Goal: Transaction & Acquisition: Purchase product/service

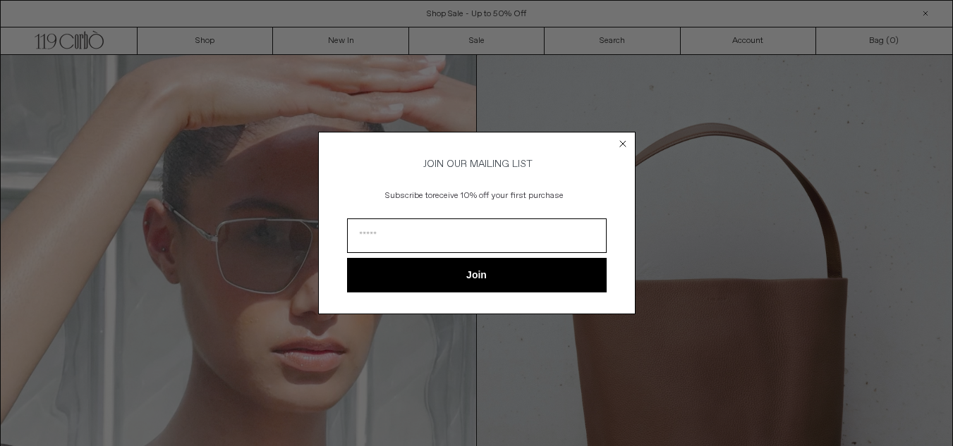
click at [621, 140] on circle "Close dialog" at bounding box center [622, 144] width 13 height 13
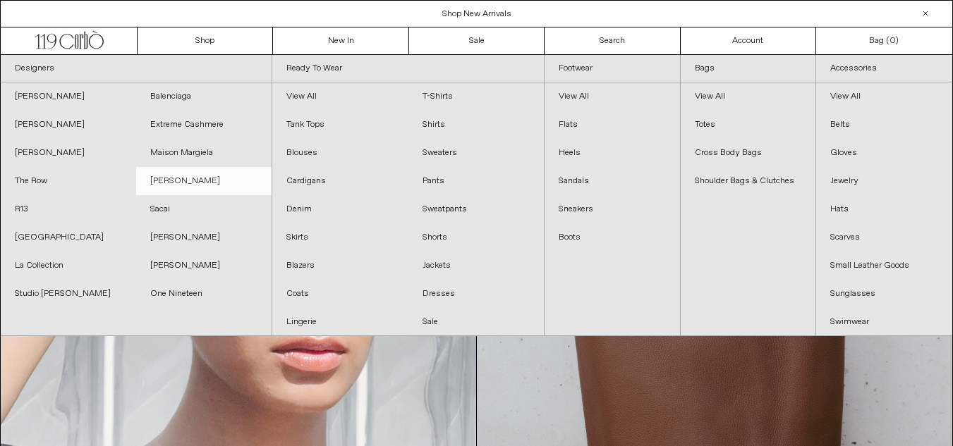
click at [171, 181] on link "[PERSON_NAME]" at bounding box center [203, 181] width 135 height 28
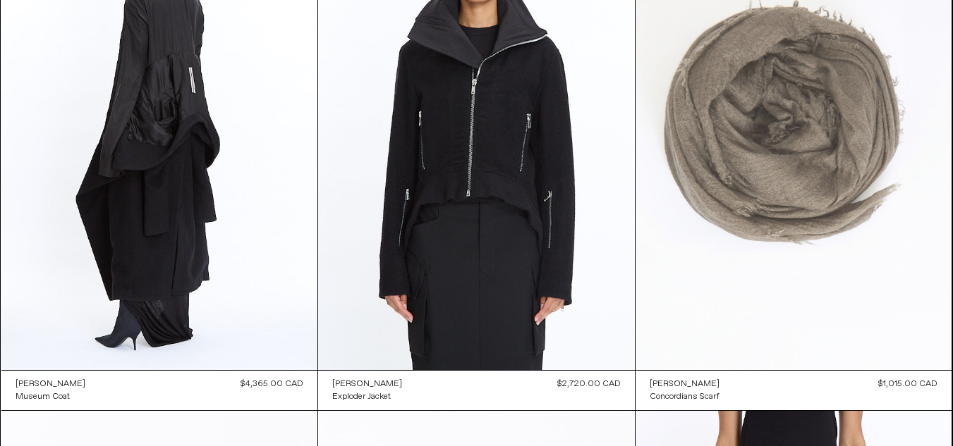
scroll to position [212, 0]
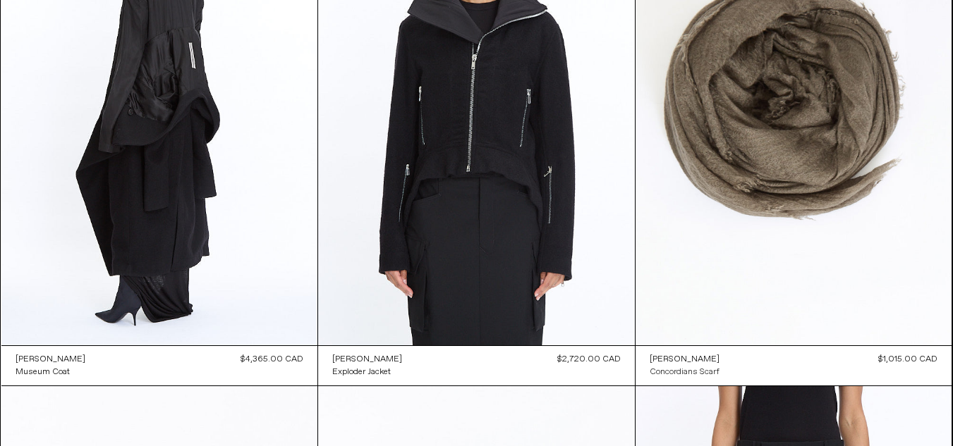
click at [686, 367] on div "Concordians Scarf" at bounding box center [685, 373] width 70 height 12
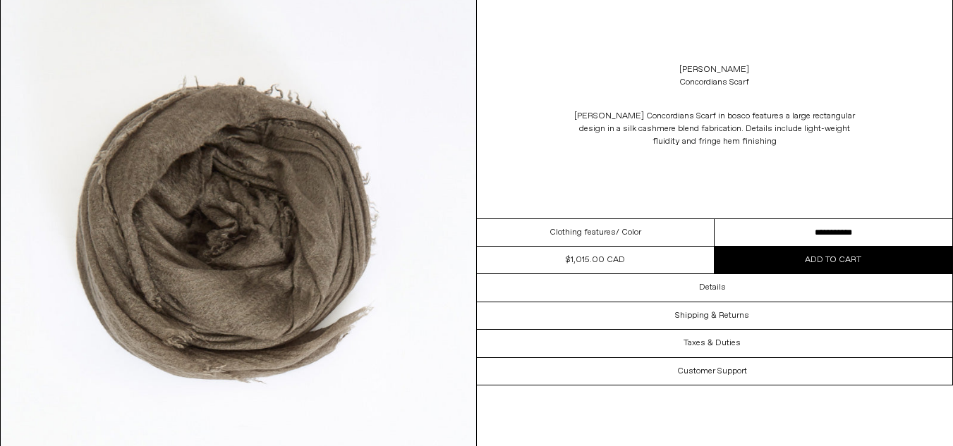
scroll to position [212, 0]
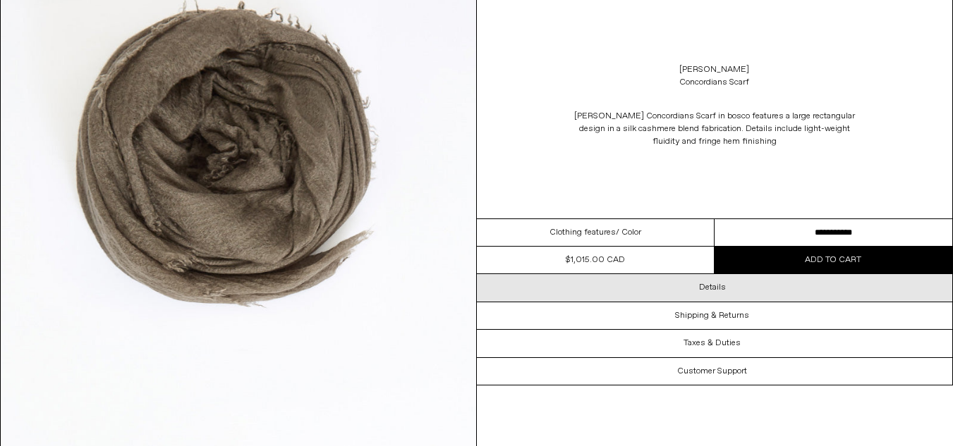
click at [714, 286] on h3 "Details" at bounding box center [712, 288] width 27 height 10
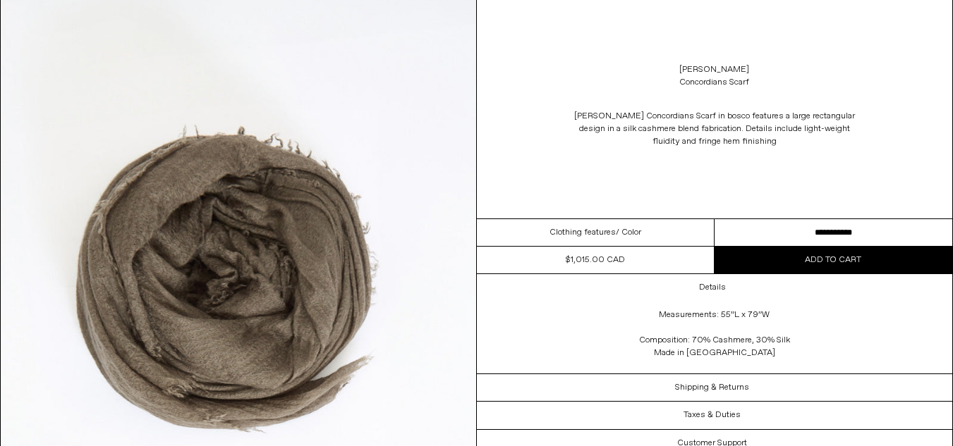
scroll to position [0, 0]
